Goal: Information Seeking & Learning: Check status

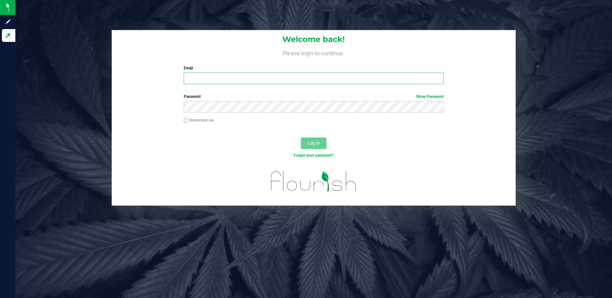
click at [216, 75] on input "Email" at bounding box center [314, 79] width 260 height 12
type input "slewandowski@liveparallel.com"
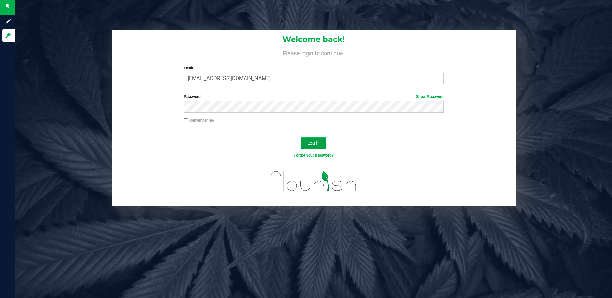
click at [314, 142] on span "Log In" at bounding box center [313, 142] width 12 height 5
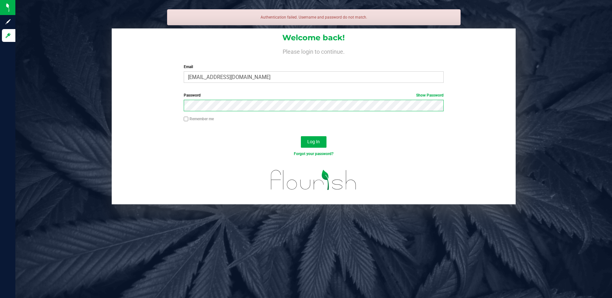
click at [301, 136] on button "Log In" at bounding box center [314, 142] width 26 height 12
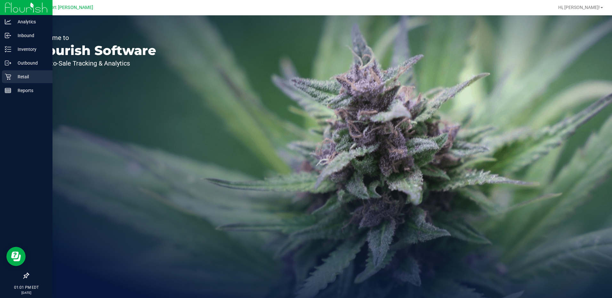
click at [21, 76] on p "Retail" at bounding box center [30, 77] width 38 height 8
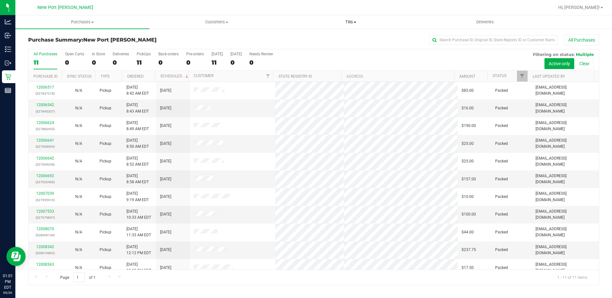
click at [355, 22] on span at bounding box center [354, 22] width 3 height 1
click at [313, 39] on span "Manage tills" at bounding box center [305, 38] width 43 height 5
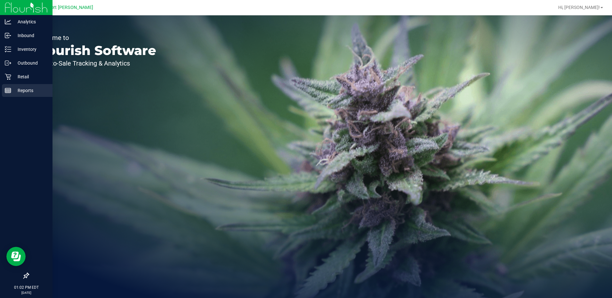
click at [21, 93] on p "Reports" at bounding box center [30, 91] width 38 height 8
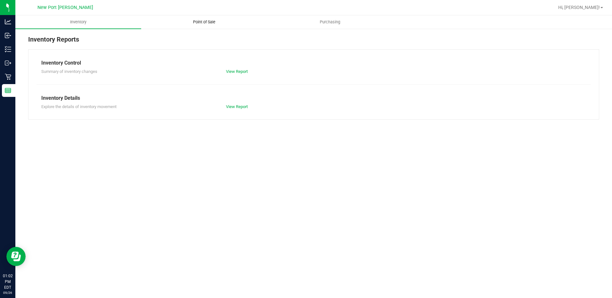
click at [202, 20] on span "Point of Sale" at bounding box center [204, 22] width 40 height 6
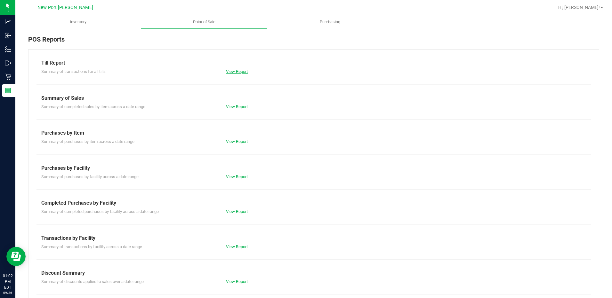
click at [237, 72] on link "View Report" at bounding box center [237, 71] width 22 height 5
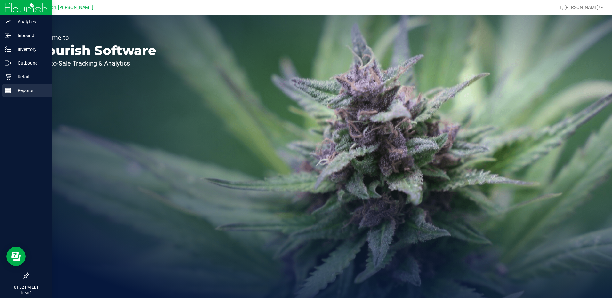
click at [29, 90] on p "Reports" at bounding box center [30, 91] width 38 height 8
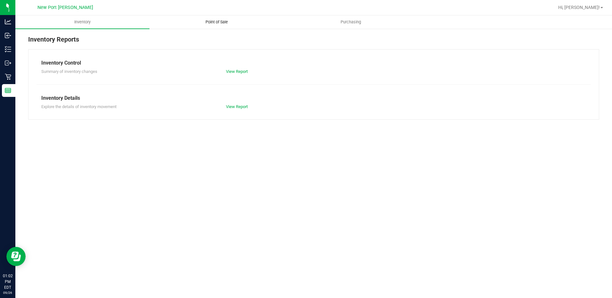
click at [212, 22] on span "Point of Sale" at bounding box center [217, 22] width 40 height 6
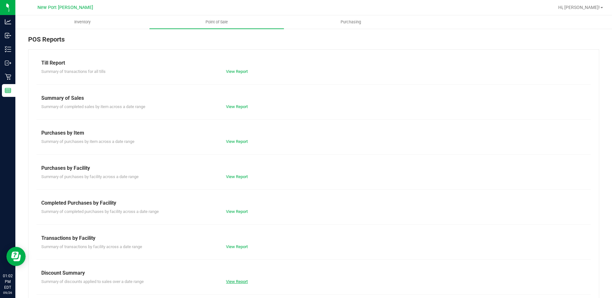
click at [233, 281] on link "View Report" at bounding box center [237, 281] width 22 height 5
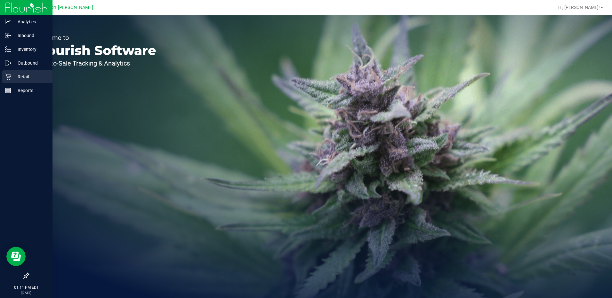
click at [27, 76] on p "Retail" at bounding box center [30, 77] width 38 height 8
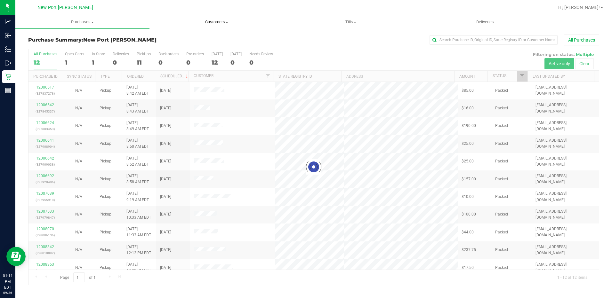
click at [228, 22] on span at bounding box center [227, 22] width 3 height 1
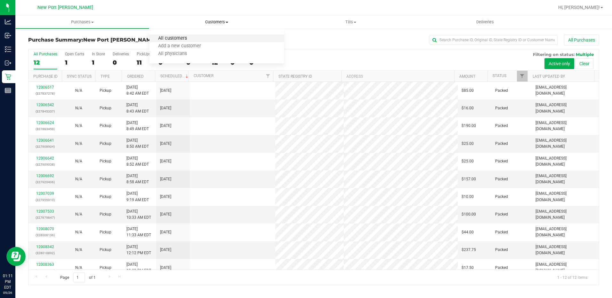
click at [171, 38] on span "All customers" at bounding box center [172, 38] width 46 height 5
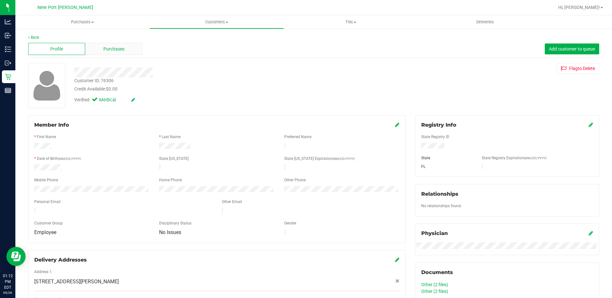
click at [108, 47] on span "Purchases" at bounding box center [113, 49] width 21 height 7
